Goal: Task Accomplishment & Management: Complete application form

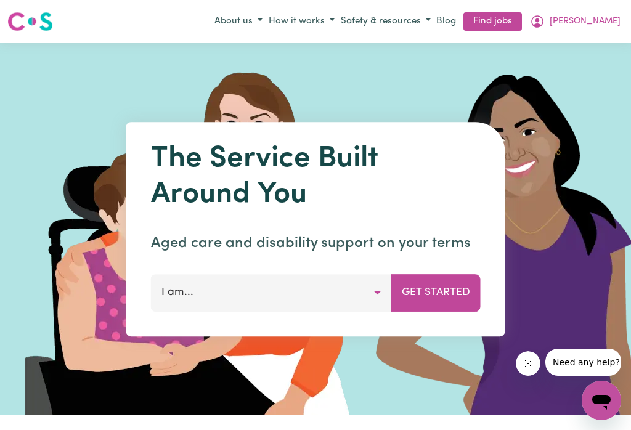
click at [544, 22] on icon "My Account" at bounding box center [537, 21] width 15 height 15
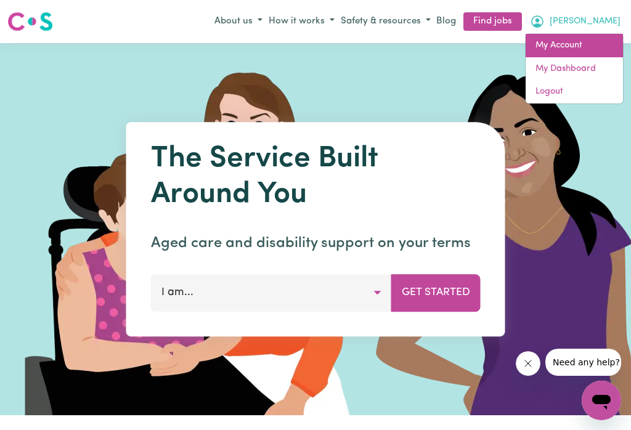
click at [567, 48] on link "My Account" at bounding box center [573, 45] width 97 height 23
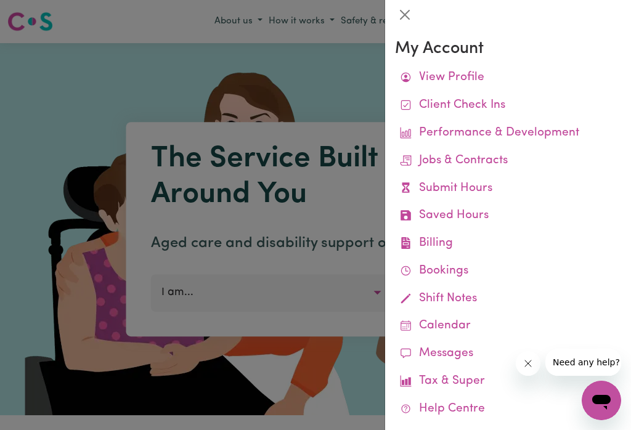
click at [462, 185] on link "Submit Hours" at bounding box center [508, 189] width 226 height 28
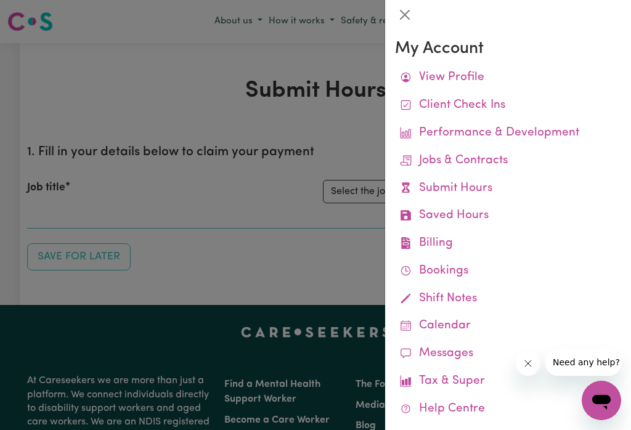
click at [403, 13] on button "Close" at bounding box center [405, 15] width 20 height 20
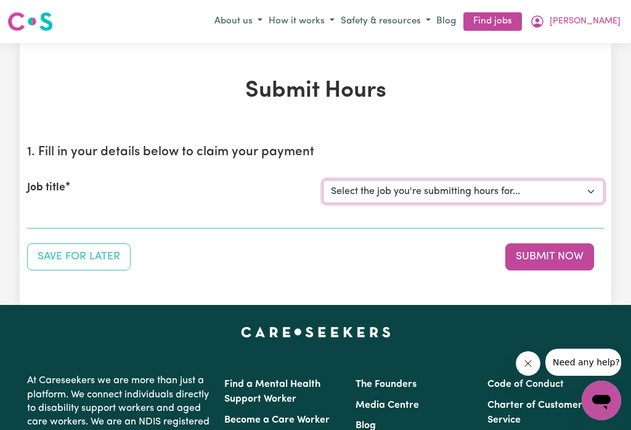
click at [583, 192] on select "Select the job you're submitting hours for... [[PERSON_NAME]] Careworker for [D…" at bounding box center [463, 191] width 281 height 23
select select "12584"
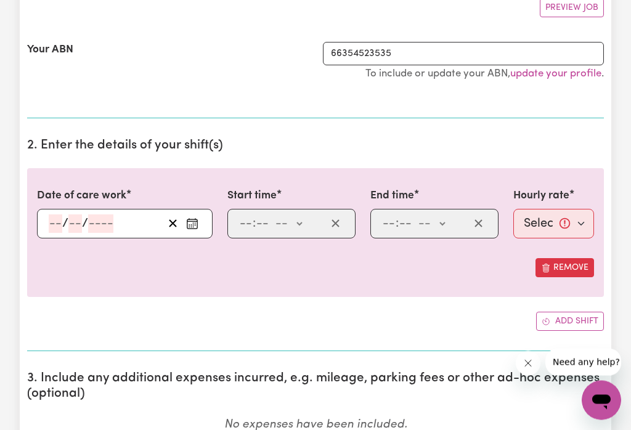
scroll to position [240, 0]
click at [194, 232] on button "Enter the date of care work" at bounding box center [192, 223] width 20 height 18
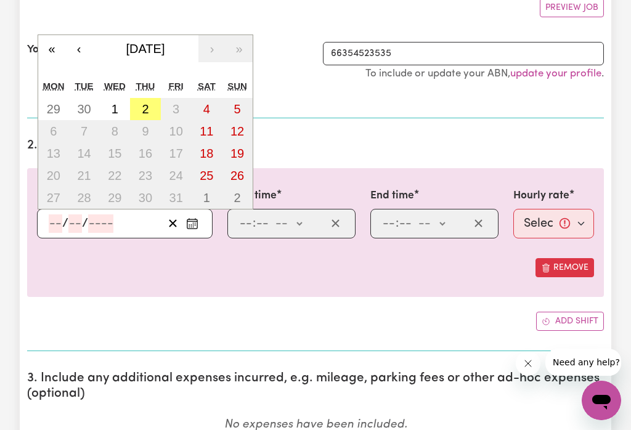
click at [138, 111] on button "2" at bounding box center [145, 109] width 31 height 22
type input "[DATE]"
type input "2"
type input "10"
type input "2025"
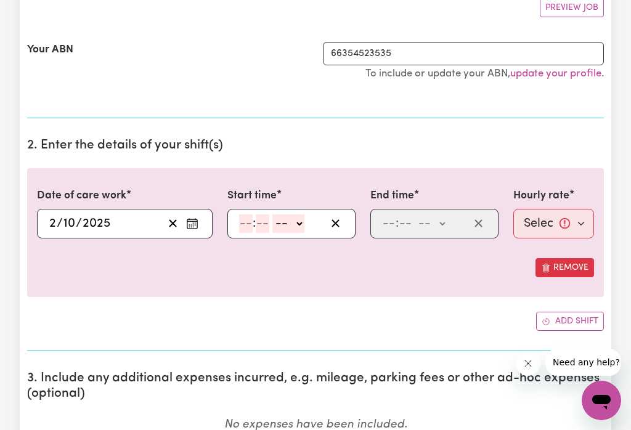
click at [304, 231] on select "-- am pm" at bounding box center [288, 223] width 32 height 18
select select "am"
click at [247, 231] on input "number" at bounding box center [246, 223] width 14 height 18
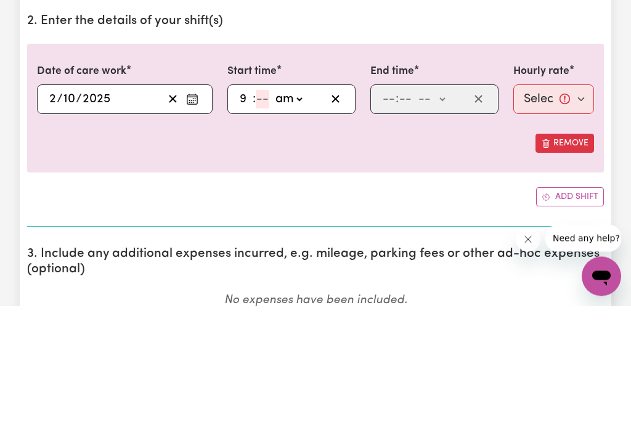
type input "9"
type input "0"
type input "09:00"
type input "0"
click at [443, 214] on select "-- am pm" at bounding box center [431, 223] width 32 height 18
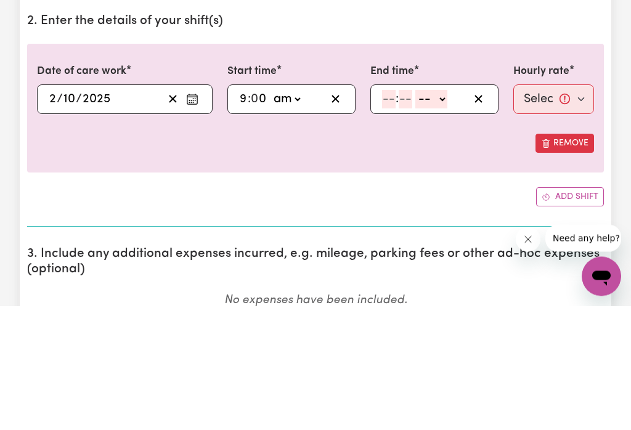
scroll to position [364, 0]
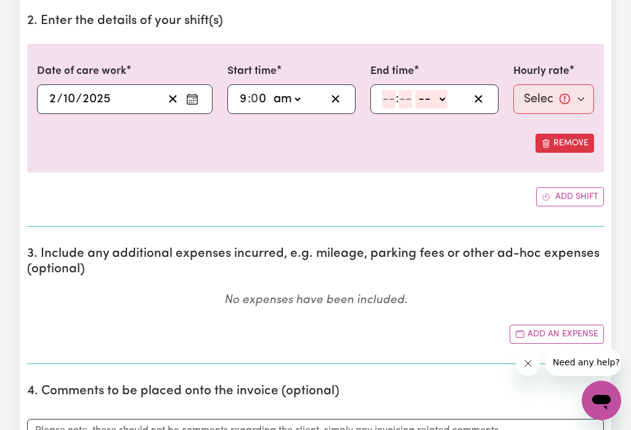
select select "am"
click at [387, 102] on input "number" at bounding box center [389, 99] width 14 height 18
type input "11"
type input "11:00"
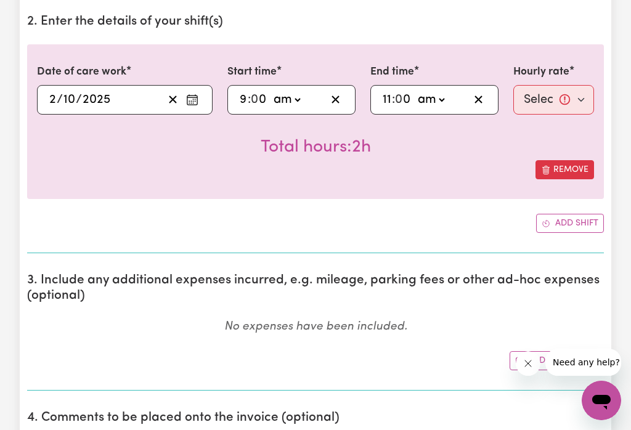
type input "0"
click at [564, 96] on select "Select rate... $52.87 (Weekday) $74.28 ([DATE]) $85.00 (Public Holiday) $105.00…" at bounding box center [553, 100] width 81 height 30
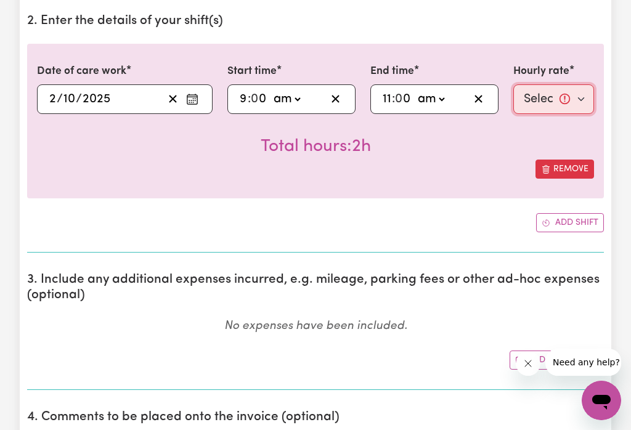
select select "52.87-Weekday"
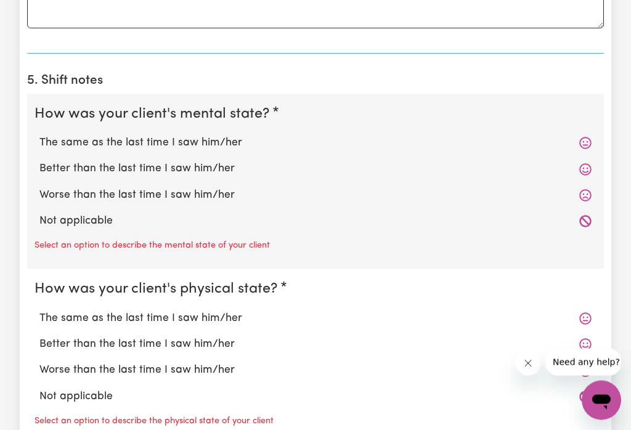
scroll to position [883, 0]
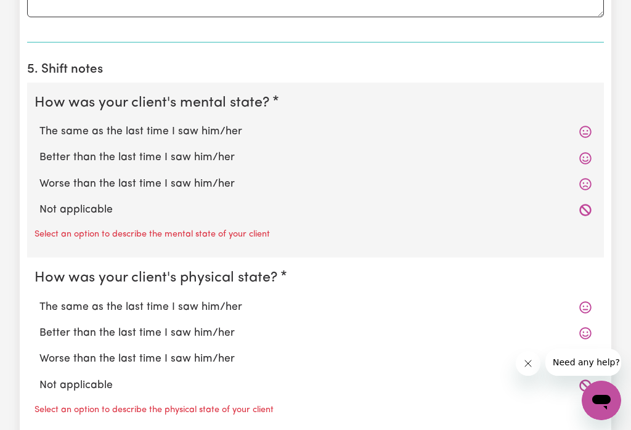
click at [188, 191] on label "Worse than the last time I saw him/her" at bounding box center [315, 184] width 552 height 16
click at [39, 176] on input "Worse than the last time I saw him/her" at bounding box center [39, 176] width 1 height 1
radio input "true"
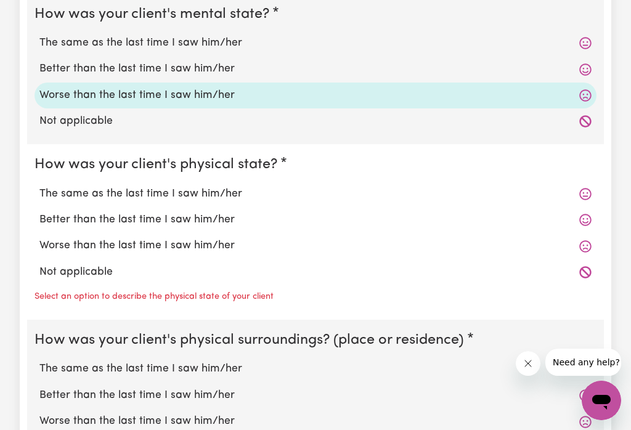
click at [227, 190] on label "The same as the last time I saw him/her" at bounding box center [315, 194] width 552 height 16
click at [39, 186] on input "The same as the last time I saw him/her" at bounding box center [39, 185] width 1 height 1
radio input "true"
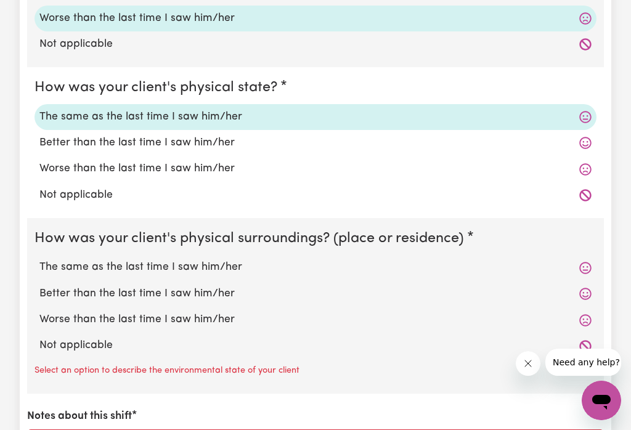
click at [209, 265] on label "The same as the last time I saw him/her" at bounding box center [315, 267] width 552 height 16
click at [39, 259] on input "The same as the last time I saw him/her" at bounding box center [39, 259] width 1 height 1
radio input "true"
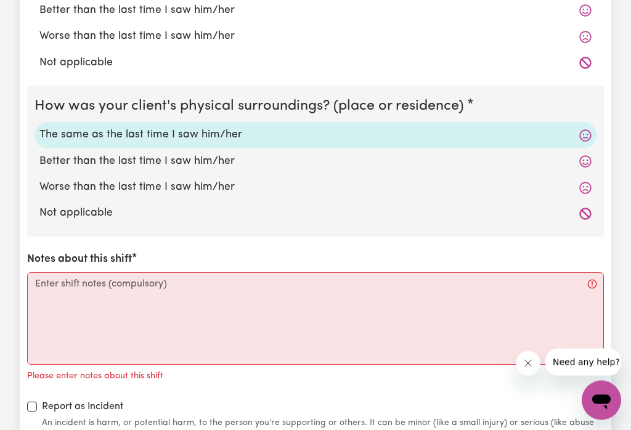
scroll to position [1181, 0]
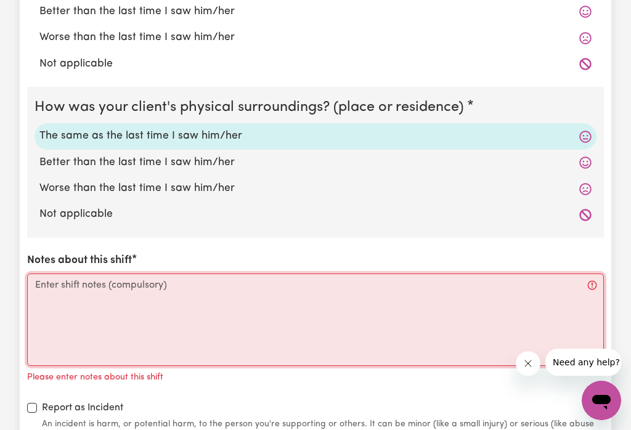
click at [109, 288] on textarea "Notes about this shift" at bounding box center [315, 319] width 576 height 92
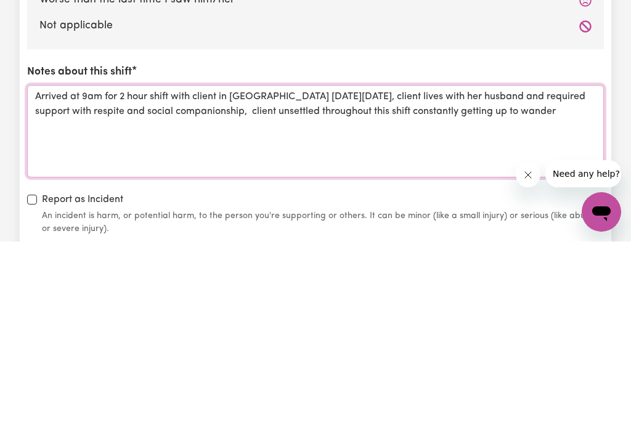
click at [338, 273] on textarea "Arrived at 9am for 2 hour shift with client in [GEOGRAPHIC_DATA] [DATE][DATE], …" at bounding box center [315, 319] width 576 height 92
click at [455, 273] on textarea "Arrived at 9am for 2 hour shift with client in [GEOGRAPHIC_DATA] [DATE][DATE], …" at bounding box center [315, 319] width 576 height 92
click at [146, 273] on textarea "Arrived at 9am for 2 hour shift with client in [GEOGRAPHIC_DATA] [DATE][DATE], …" at bounding box center [315, 319] width 576 height 92
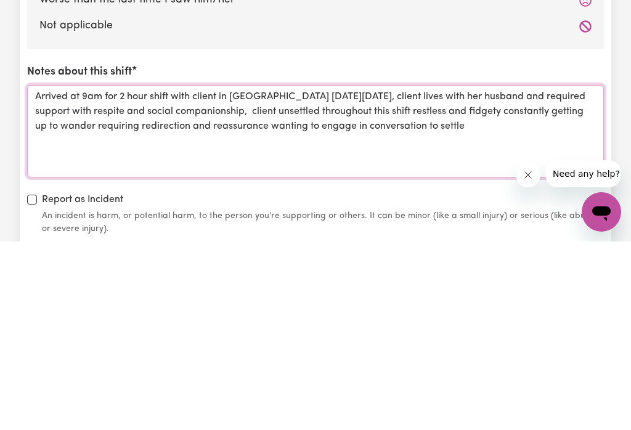
click at [343, 273] on textarea "Arrived at 9am for 2 hour shift with client in [GEOGRAPHIC_DATA] [DATE][DATE], …" at bounding box center [315, 319] width 576 height 92
click at [491, 273] on textarea "Arrived at 9am for 2 hour shift with client in [GEOGRAPHIC_DATA] [DATE][DATE], …" at bounding box center [315, 319] width 576 height 92
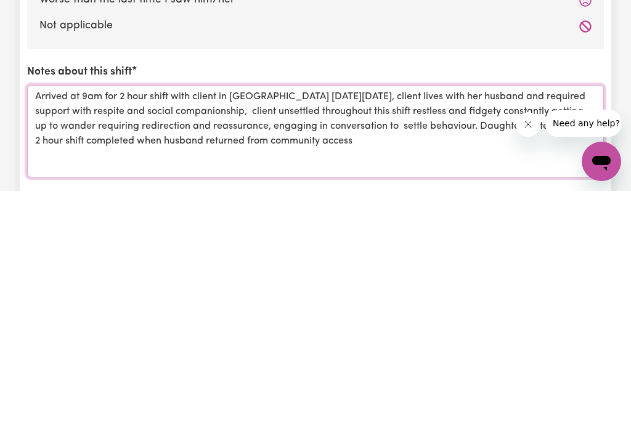
scroll to position [1158, 0]
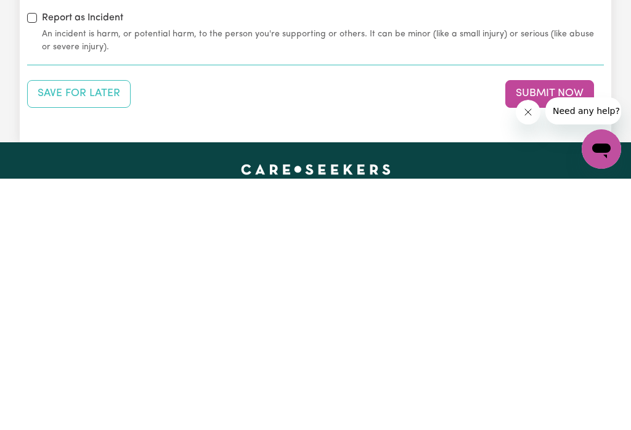
type textarea "Arrived at 9am for 2 hour shift with client in [GEOGRAPHIC_DATA] [DATE][DATE], …"
click at [522, 331] on button "Submit Now" at bounding box center [549, 344] width 89 height 27
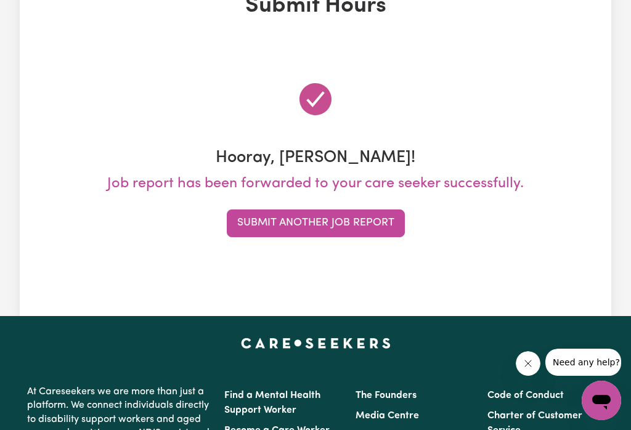
scroll to position [0, 0]
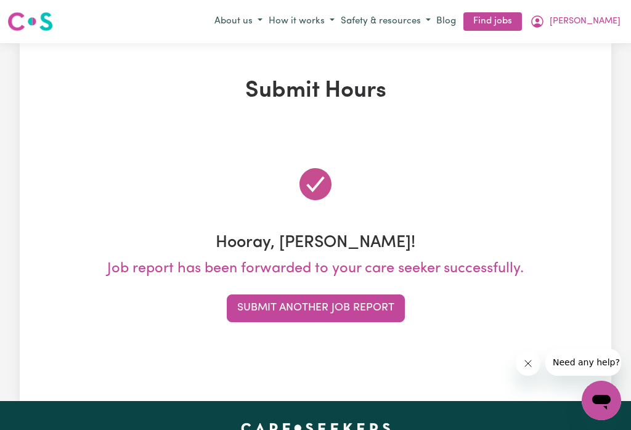
click at [315, 305] on button "Submit Another Job Report" at bounding box center [316, 307] width 178 height 27
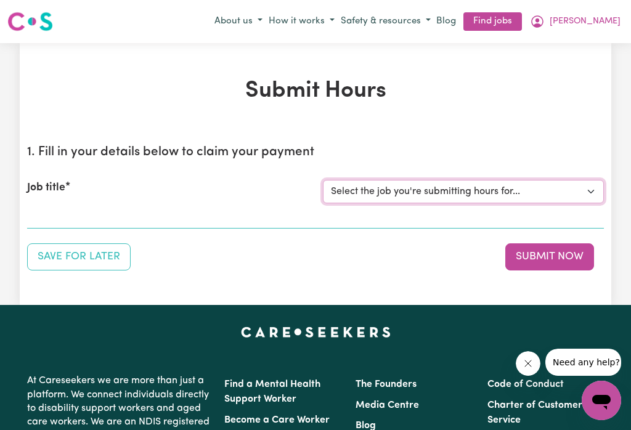
click at [586, 190] on select "Select the job you're submitting hours for... [[PERSON_NAME]] Careworker for [D…" at bounding box center [463, 191] width 281 height 23
select select "10020"
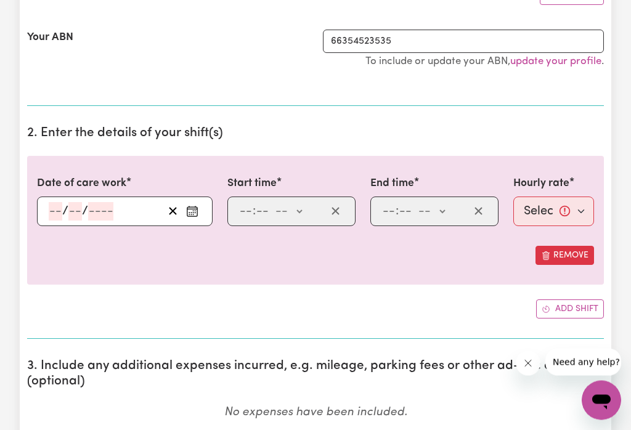
click at [192, 214] on circle "Enter the date of care work" at bounding box center [191, 214] width 1 height 1
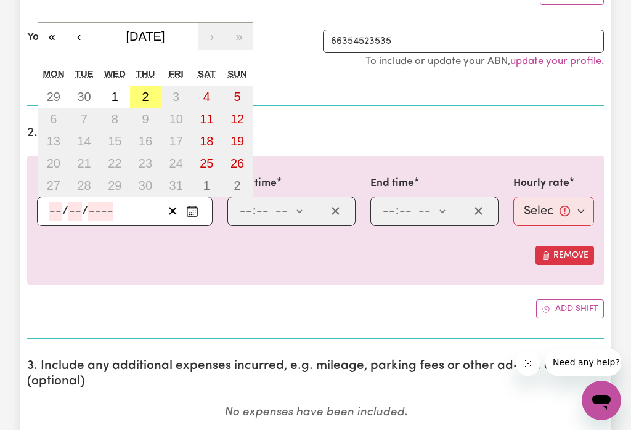
click at [145, 99] on abbr "2" at bounding box center [145, 97] width 7 height 14
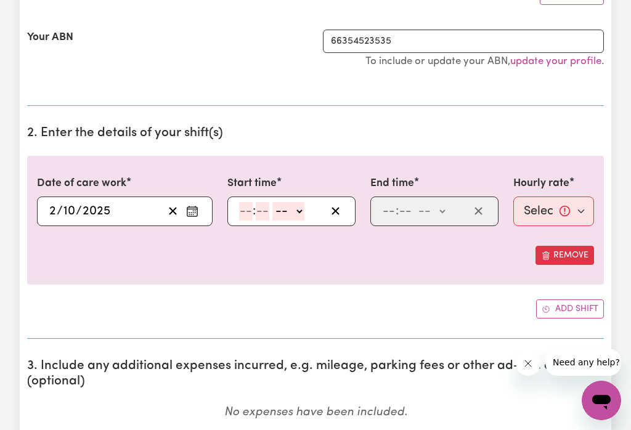
type input "[DATE]"
type input "2"
type input "10"
type input "2025"
click at [304, 218] on select "-- am pm" at bounding box center [288, 211] width 32 height 18
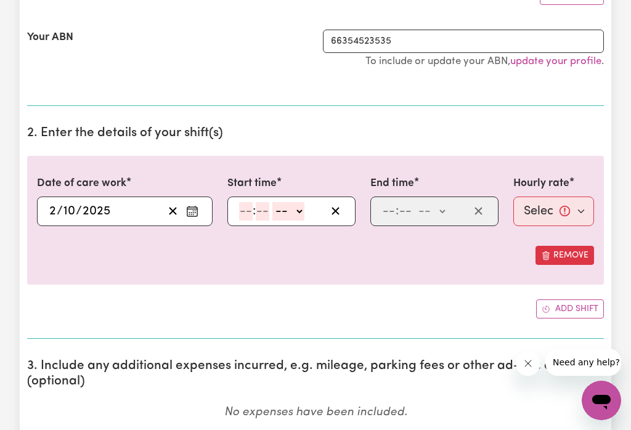
select select "am"
click at [246, 211] on input "number" at bounding box center [246, 211] width 14 height 18
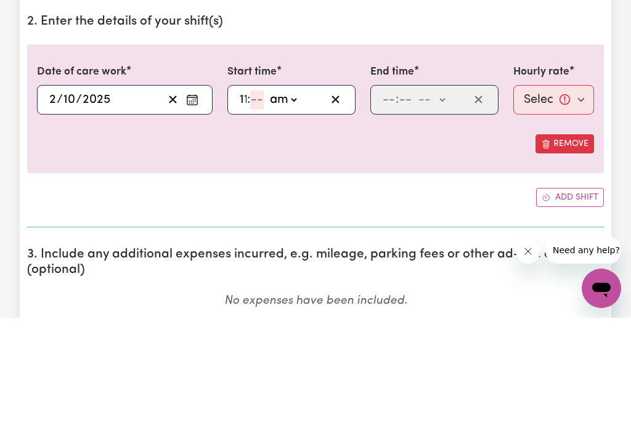
type input "11"
type input "3"
type input "11:30"
type input "30"
click at [444, 203] on select "-- am pm" at bounding box center [431, 212] width 32 height 18
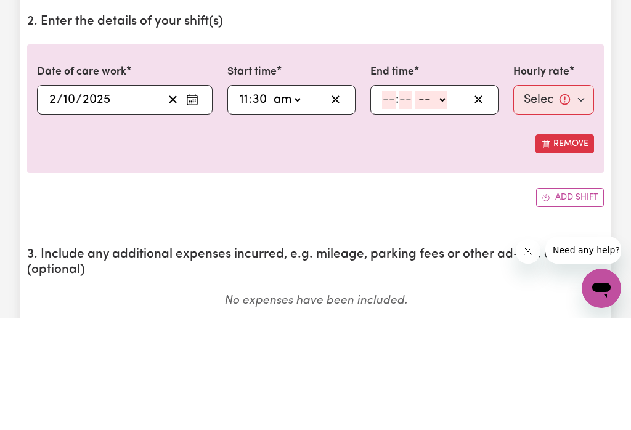
scroll to position [364, 0]
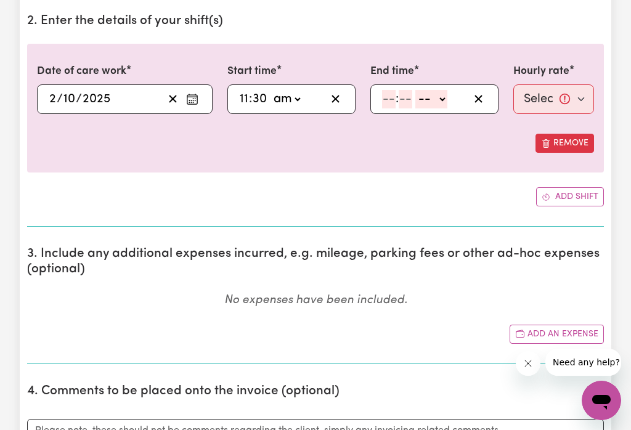
select select "pm"
click at [390, 106] on input "number" at bounding box center [389, 99] width 14 height 18
type input "1"
click at [399, 99] on input "number" at bounding box center [400, 100] width 14 height 18
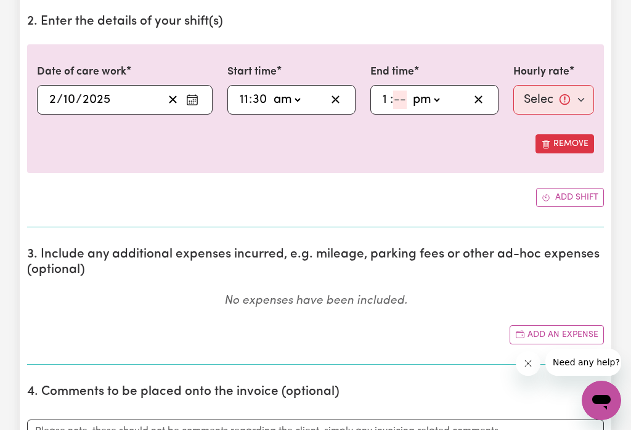
type input "3"
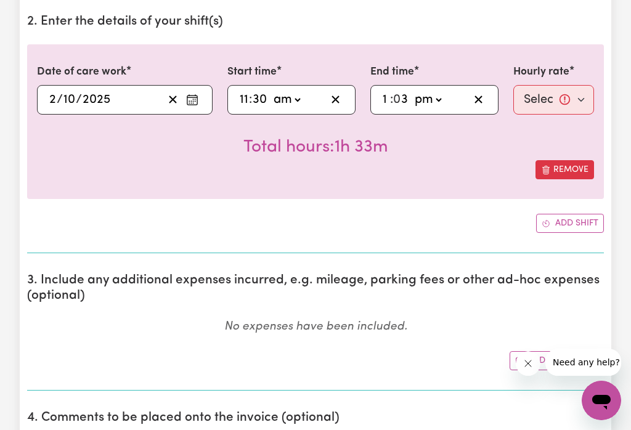
type input "13:30"
type input "30"
click at [556, 102] on select "Select rate... $47.00 (Weekday)" at bounding box center [553, 100] width 81 height 30
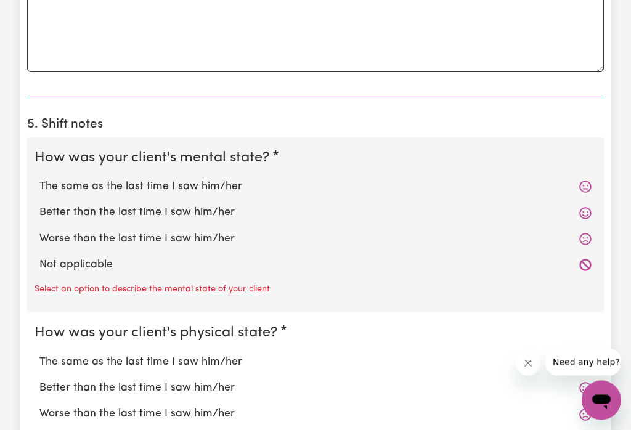
scroll to position [824, 0]
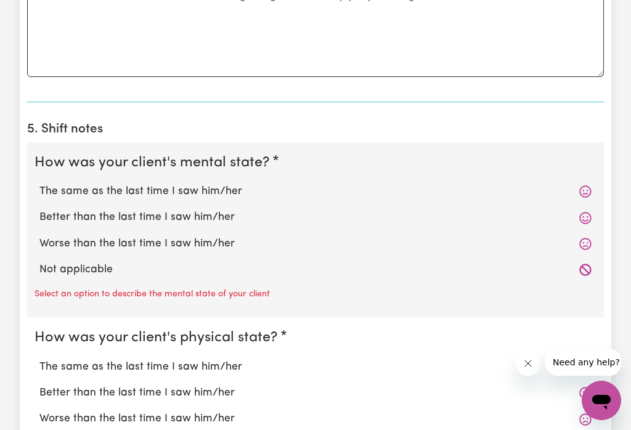
click at [212, 219] on label "Better than the last time I saw him/her" at bounding box center [315, 217] width 552 height 16
click at [39, 209] on input "Better than the last time I saw him/her" at bounding box center [39, 209] width 1 height 1
radio input "true"
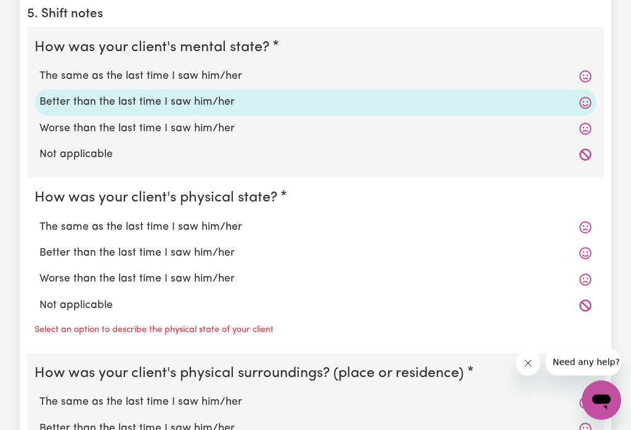
scroll to position [939, 0]
click at [222, 254] on label "Better than the last time I saw him/her" at bounding box center [315, 254] width 552 height 16
click at [39, 246] on input "Better than the last time I saw him/her" at bounding box center [39, 245] width 1 height 1
radio input "true"
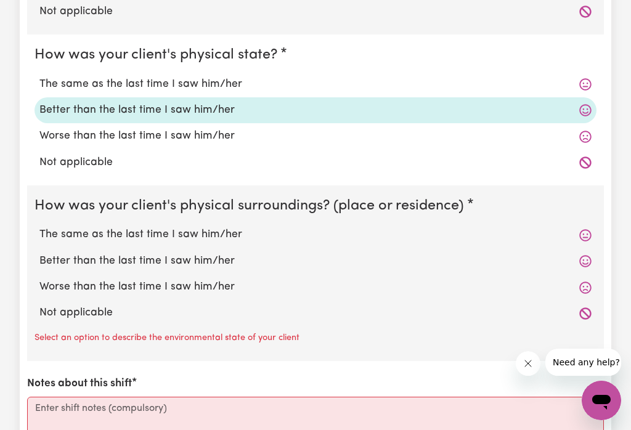
click at [227, 235] on label "The same as the last time I saw him/her" at bounding box center [315, 235] width 552 height 16
click at [39, 227] on input "The same as the last time I saw him/her" at bounding box center [39, 226] width 1 height 1
radio input "true"
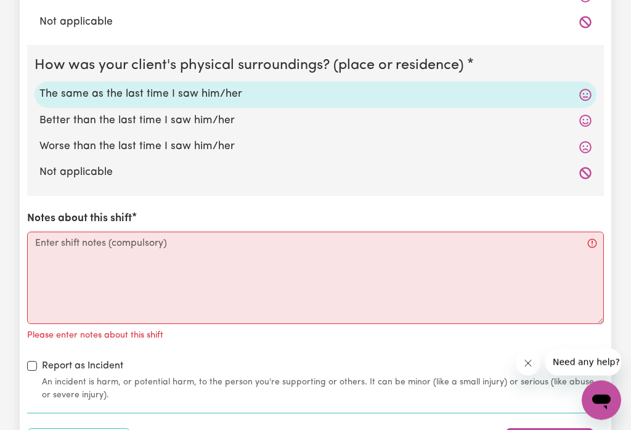
scroll to position [1252, 0]
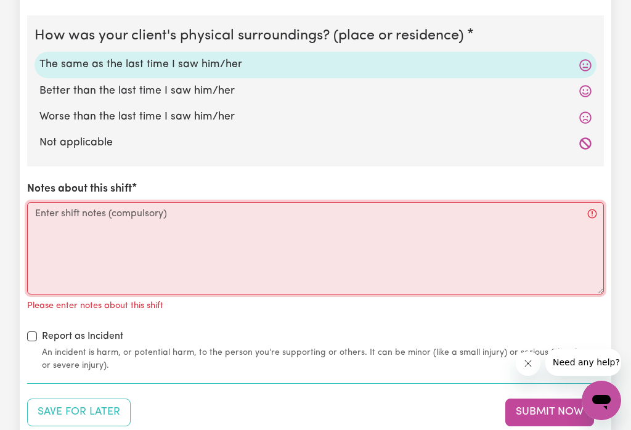
click at [152, 219] on textarea "Notes about this shift" at bounding box center [315, 248] width 576 height 92
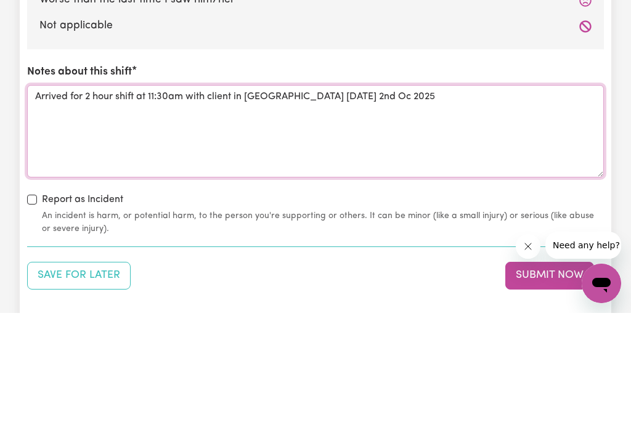
click at [323, 202] on textarea "Arrived for 2 hour shift at 11:30am with client in [GEOGRAPHIC_DATA] [DATE] 2nd…" at bounding box center [315, 248] width 576 height 92
click at [390, 202] on textarea "Arrived for 2 hour shift at 11:30am with client in [GEOGRAPHIC_DATA] [DATE] 2nd…" at bounding box center [315, 248] width 576 height 92
click at [451, 202] on textarea "Arrived for 2 hour shift at 11:30am with client in [GEOGRAPHIC_DATA] [DATE][DAT…" at bounding box center [315, 248] width 576 height 92
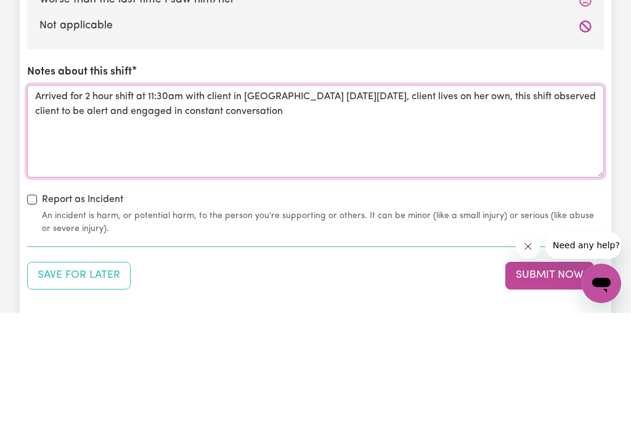
click at [153, 202] on textarea "Arrived for 2 hour shift at 11:30am with client in [GEOGRAPHIC_DATA] [DATE][DAT…" at bounding box center [315, 248] width 576 height 92
click at [413, 202] on textarea "Arrived for 2 hour shift at 11:30am with client in [GEOGRAPHIC_DATA] [DATE][DAT…" at bounding box center [315, 248] width 576 height 92
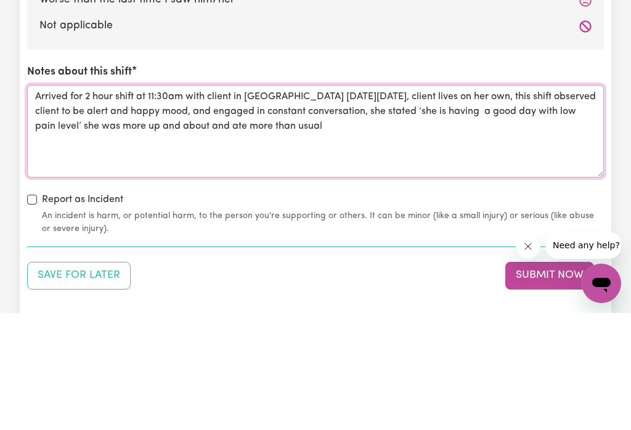
click at [122, 202] on textarea "Arrived for 2 hour shift at 11:30am with client in [GEOGRAPHIC_DATA] [DATE][DAT…" at bounding box center [315, 248] width 576 height 92
click at [121, 202] on textarea "Arrived for 2 hour shift at 11:30am with client in [GEOGRAPHIC_DATA] [DATE][DAT…" at bounding box center [315, 248] width 576 height 92
click at [485, 202] on textarea "Arrived for 2 hour shift at 11:30am with client in [GEOGRAPHIC_DATA] [DATE][DAT…" at bounding box center [315, 248] width 576 height 92
click at [234, 202] on textarea "Arrived for 2 hour shift at 11:30am with client in [GEOGRAPHIC_DATA] [DATE][DAT…" at bounding box center [315, 248] width 576 height 92
click at [472, 202] on textarea "Arrived for 2 hour shift at 11:30am with client in [GEOGRAPHIC_DATA] [DATE][DAT…" at bounding box center [315, 248] width 576 height 92
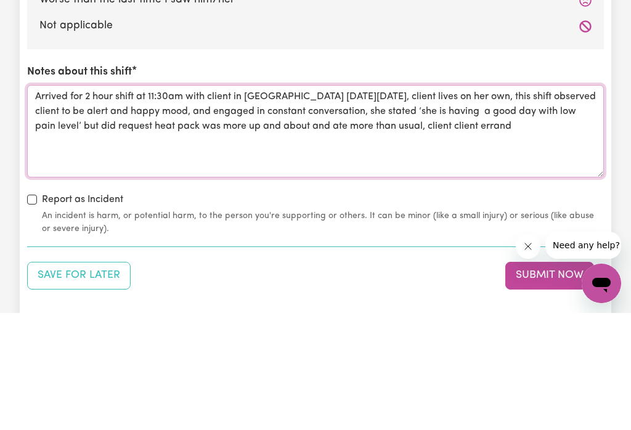
click at [491, 202] on textarea "Arrived for 2 hour shift at 11:30am with client in [GEOGRAPHIC_DATA] [DATE][DAT…" at bounding box center [315, 248] width 576 height 92
click at [556, 202] on textarea "Arrived for 2 hour shift at 11:30am with client in [GEOGRAPHIC_DATA] [DATE][DAT…" at bounding box center [315, 248] width 576 height 92
click at [484, 202] on textarea "Arrived for 2 hour shift at 11:30am with client in [GEOGRAPHIC_DATA] [DATE][DAT…" at bounding box center [315, 248] width 576 height 92
click at [554, 202] on textarea "Arrived for 2 hour shift at 11:30am with client in [GEOGRAPHIC_DATA] [DATE][DAT…" at bounding box center [315, 248] width 576 height 92
click at [493, 202] on textarea "Arrived for 2 hour shift at 11:30am with client in [GEOGRAPHIC_DATA] [DATE][DAT…" at bounding box center [315, 248] width 576 height 92
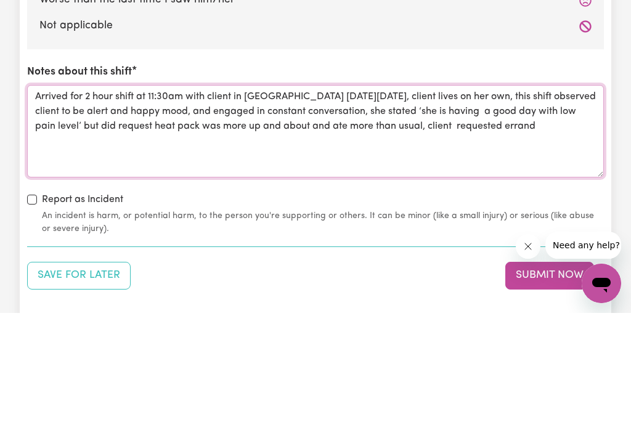
click at [592, 202] on textarea "Arrived for 2 hour shift at 11:30am with client in [GEOGRAPHIC_DATA] [DATE][DAT…" at bounding box center [315, 248] width 576 height 92
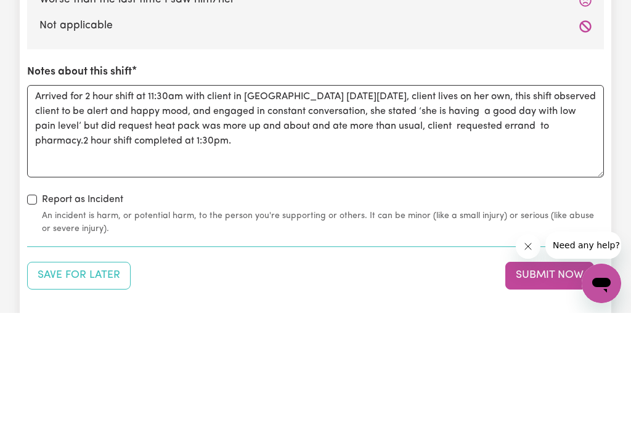
scroll to position [1369, 0]
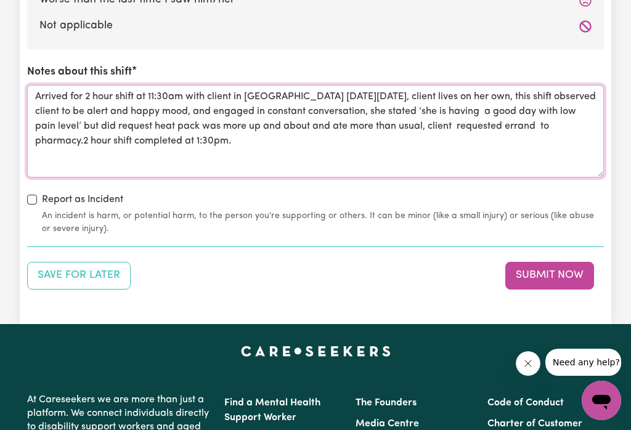
click at [466, 123] on textarea "Arrived for 2 hour shift at 11:30am with client in [GEOGRAPHIC_DATA] [DATE][DAT…" at bounding box center [315, 131] width 576 height 92
click at [457, 123] on textarea "Arrived for 2 hour shift at 11:30am with client in [GEOGRAPHIC_DATA] [DATE][DAT…" at bounding box center [315, 131] width 576 height 92
click at [70, 143] on textarea "Arrived for 2 hour shift at 11:30am with client in [GEOGRAPHIC_DATA] [DATE][DAT…" at bounding box center [315, 131] width 576 height 92
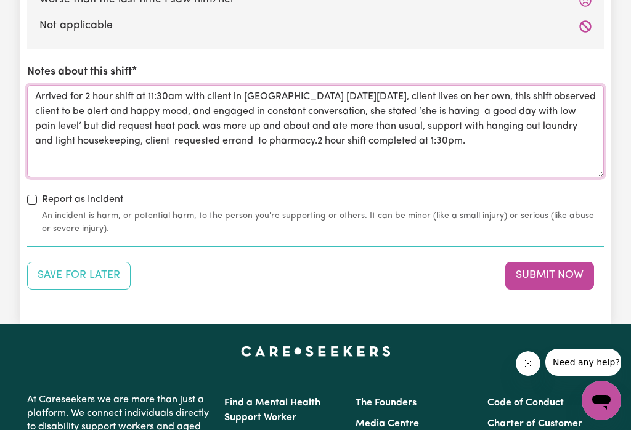
click at [508, 154] on textarea "Arrived for 2 hour shift at 11:30am with client in [GEOGRAPHIC_DATA] [DATE][DAT…" at bounding box center [315, 131] width 576 height 92
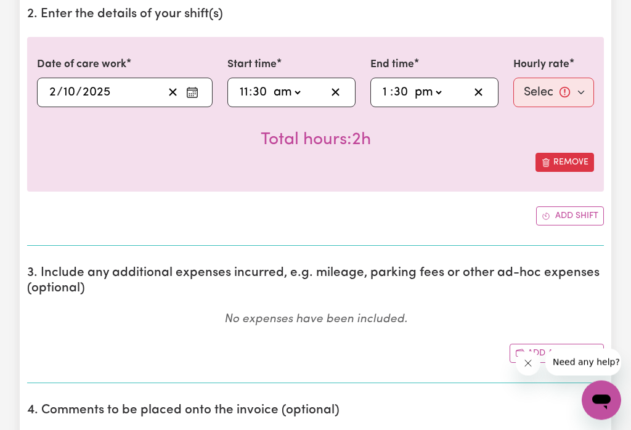
scroll to position [360, 0]
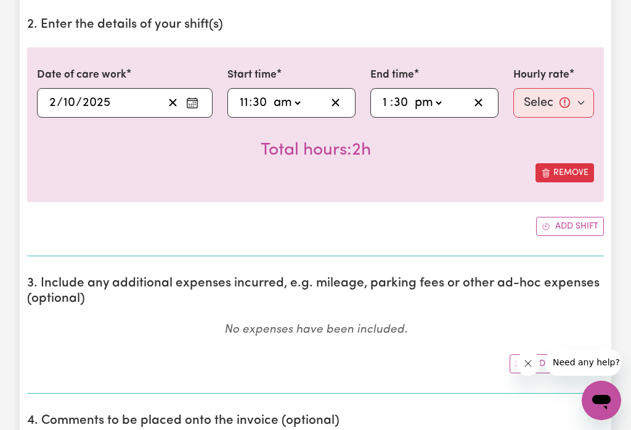
type textarea "Arrived for 2 hour shift at 11:30am with client in [GEOGRAPHIC_DATA] [DATE][DAT…"
click at [562, 103] on select "Select rate... $47.00 (Weekday)" at bounding box center [553, 103] width 81 height 30
select select "47-Weekday"
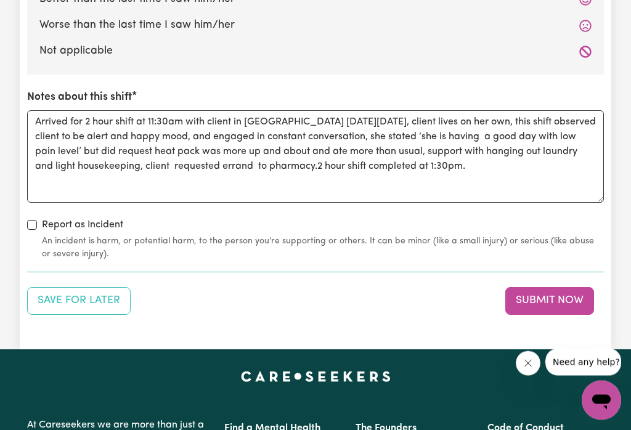
scroll to position [1344, 0]
click at [538, 299] on button "Submit Now" at bounding box center [549, 300] width 89 height 27
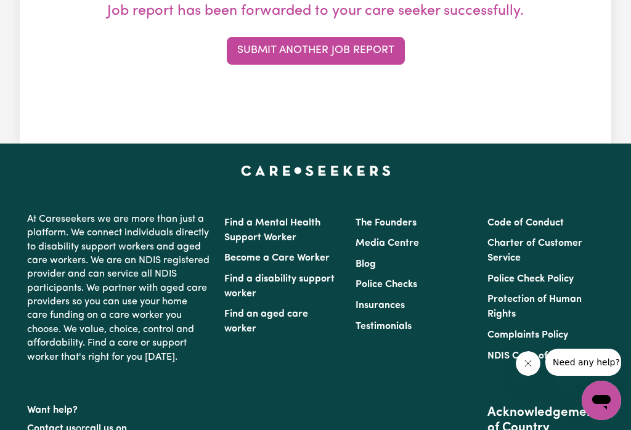
scroll to position [0, 0]
